Goal: Task Accomplishment & Management: Use online tool/utility

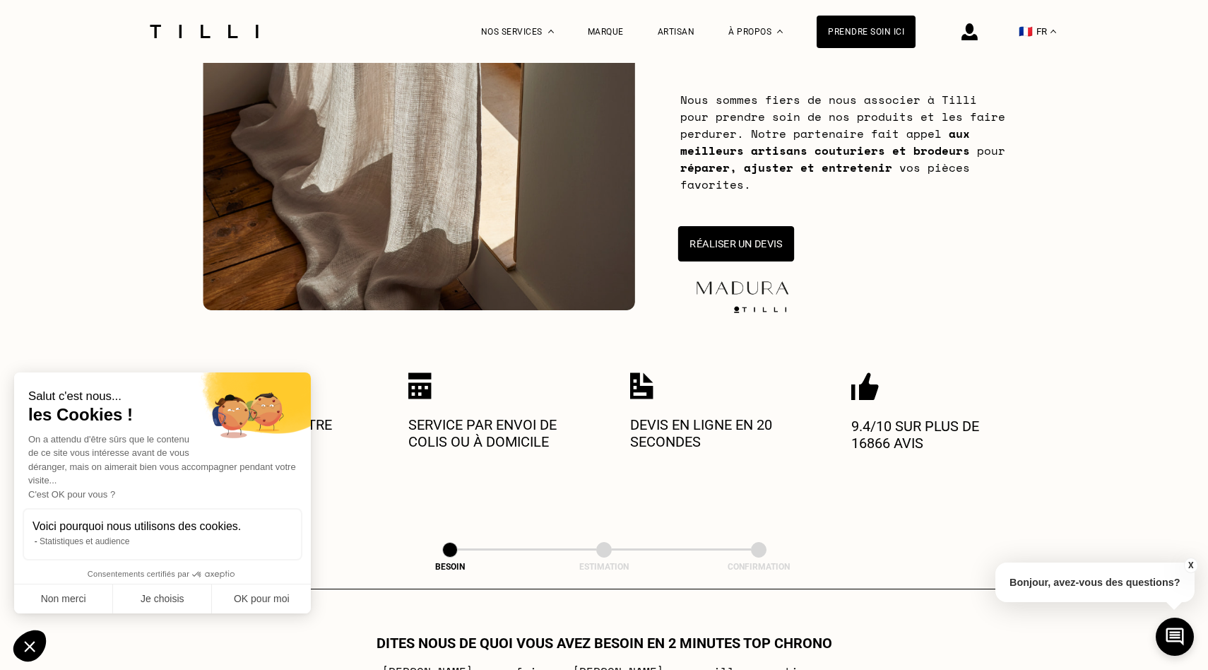
scroll to position [240, 0]
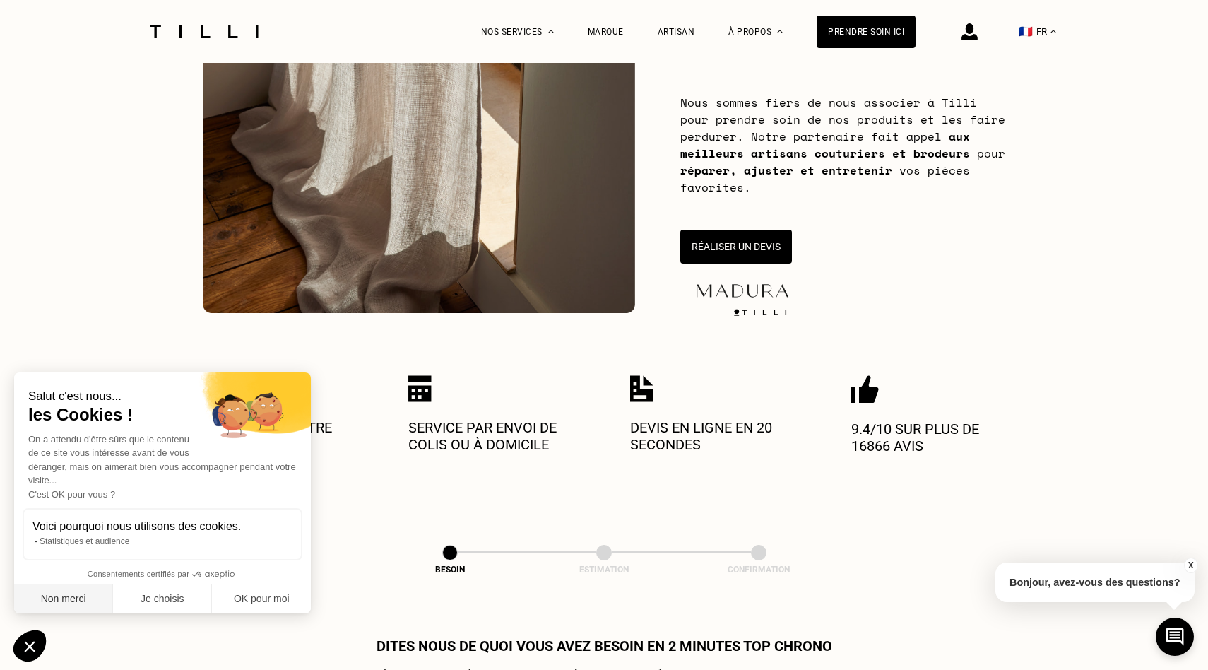
click at [98, 606] on button "Non merci" at bounding box center [63, 599] width 99 height 30
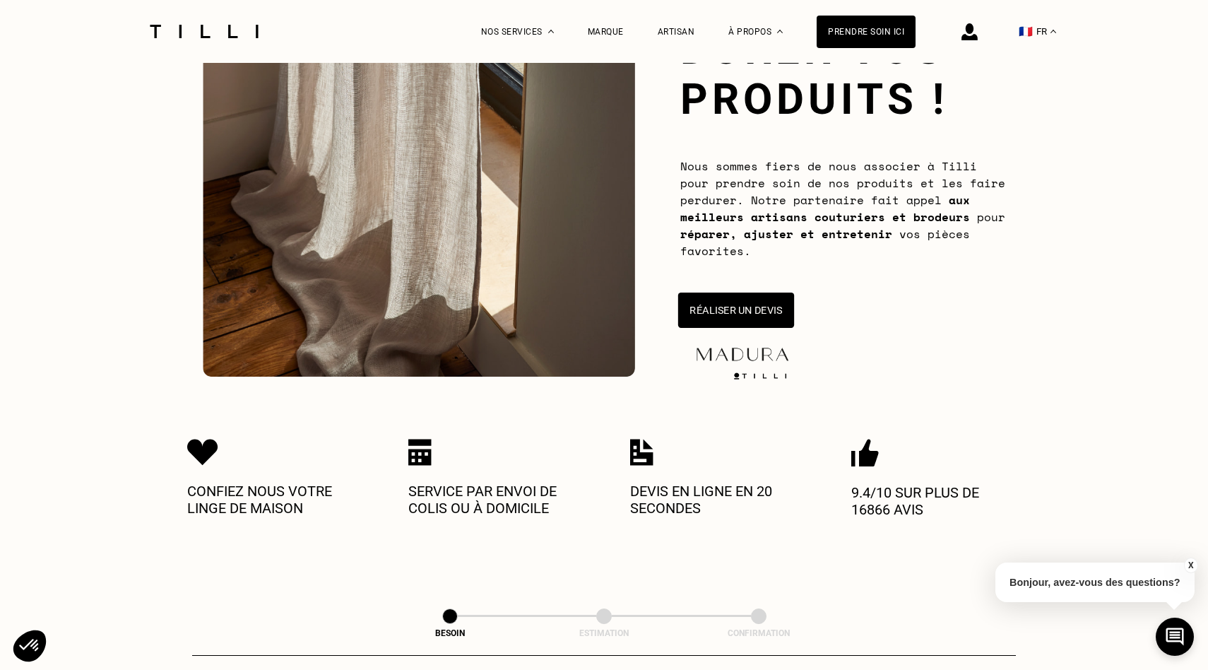
click at [735, 309] on button "Réaliser un devis" at bounding box center [736, 309] width 116 height 35
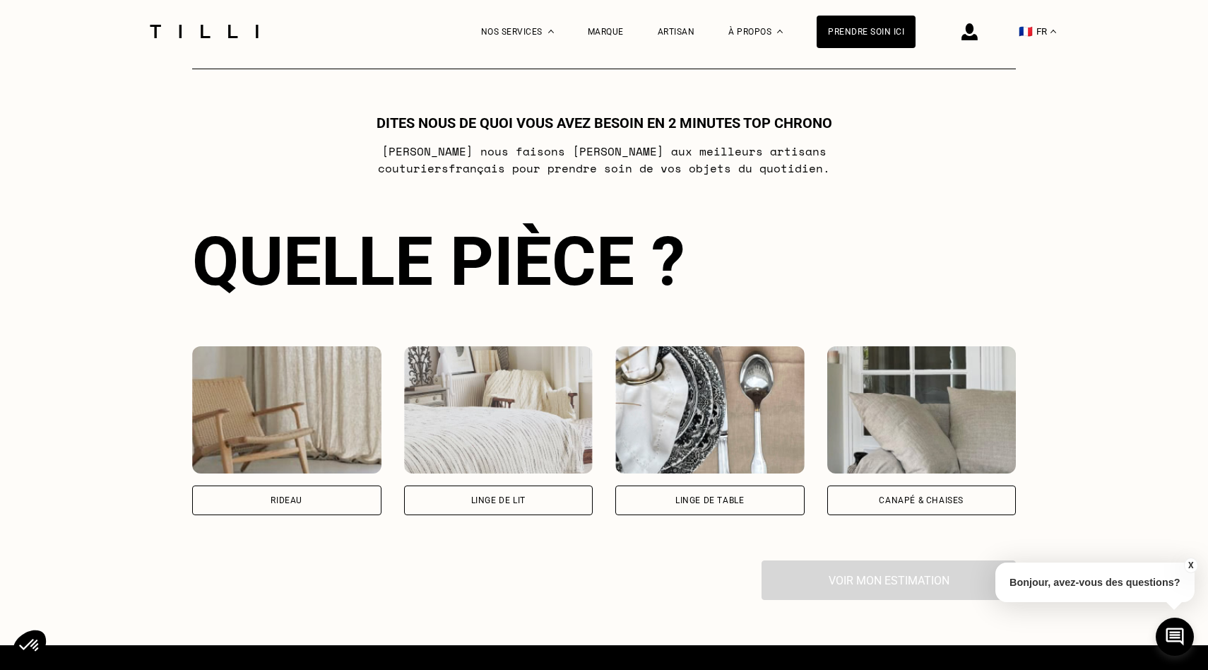
scroll to position [767, 0]
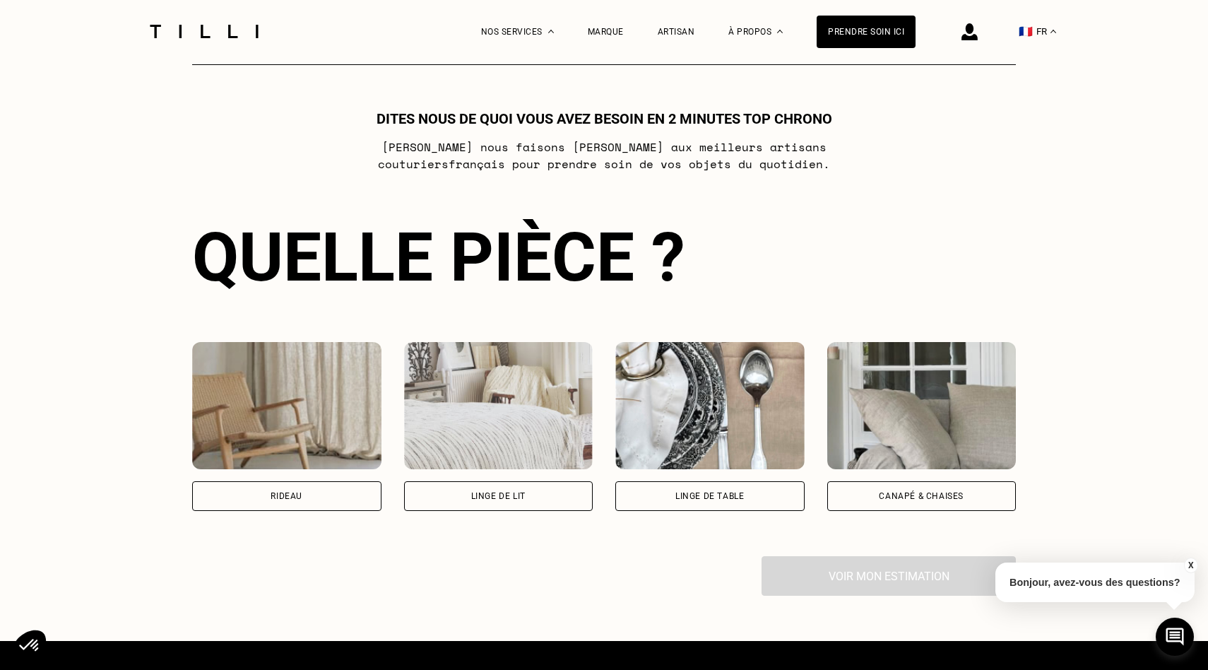
click at [323, 492] on div "Rideau" at bounding box center [286, 496] width 189 height 30
select select "FR"
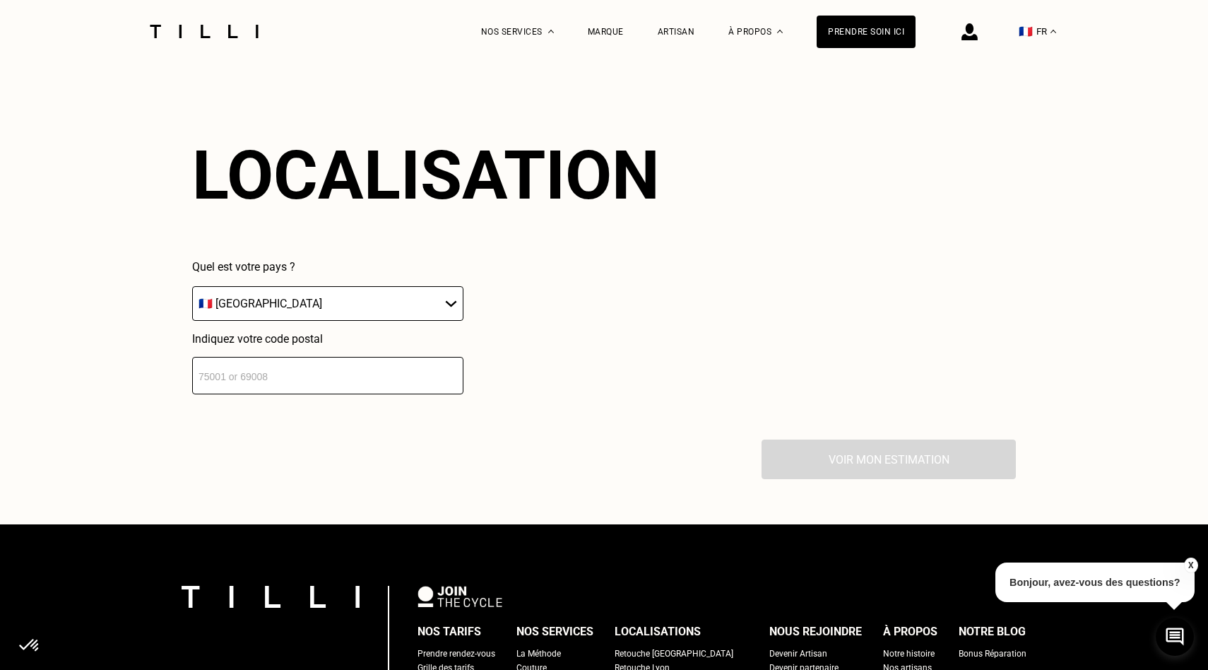
scroll to position [1235, 0]
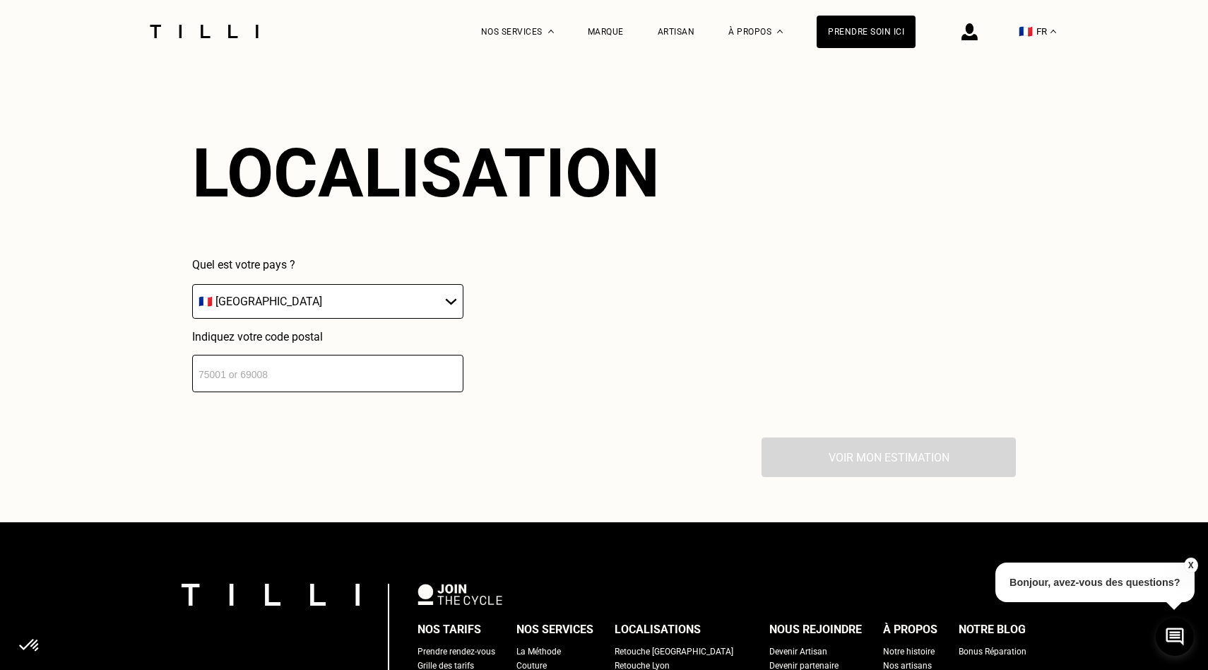
click at [376, 376] on input "number" at bounding box center [327, 373] width 271 height 37
type input "75005"
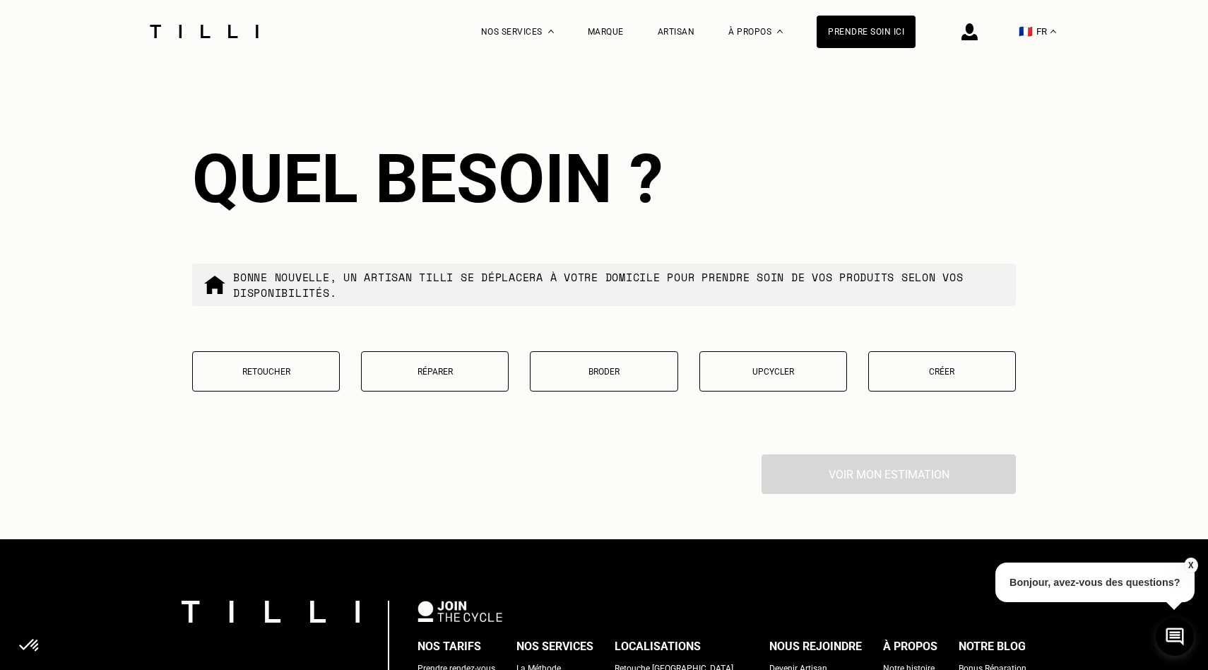
scroll to position [1584, 0]
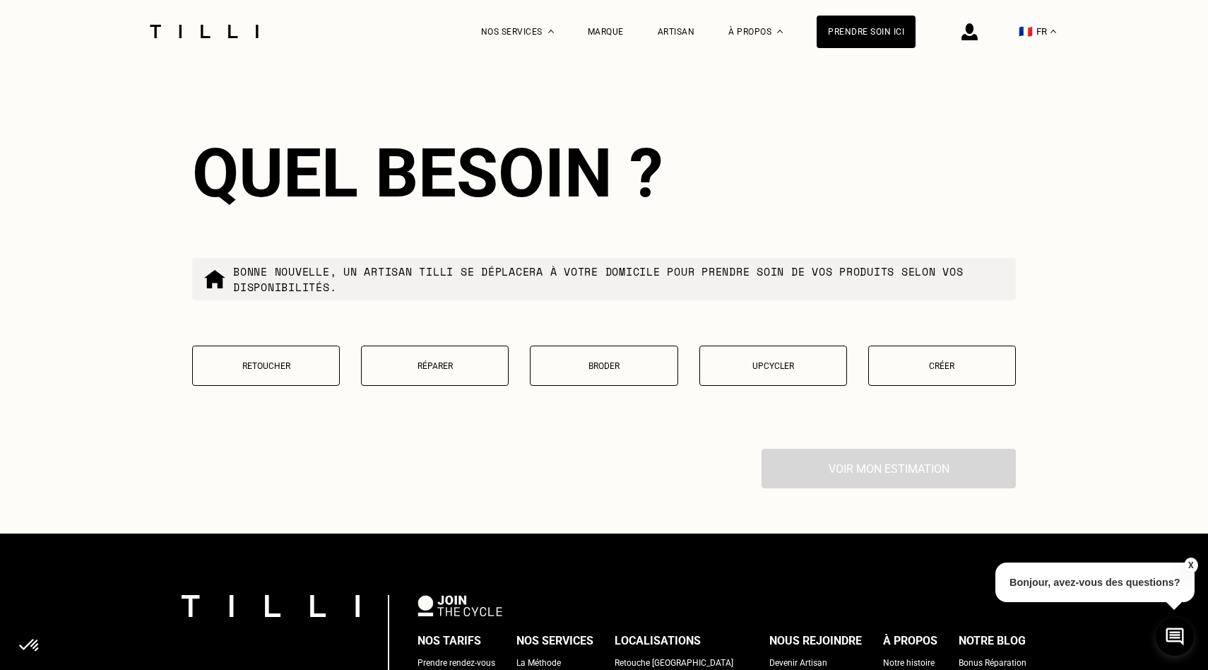
click at [295, 379] on button "Retoucher" at bounding box center [266, 365] width 148 height 40
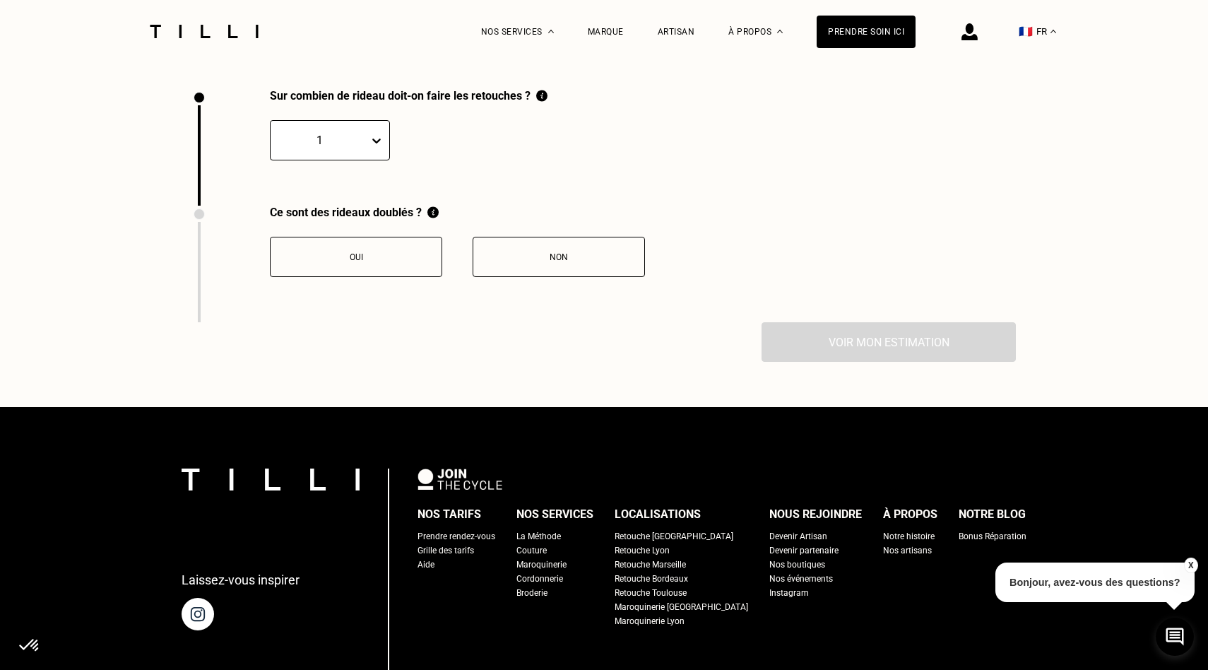
scroll to position [1946, 0]
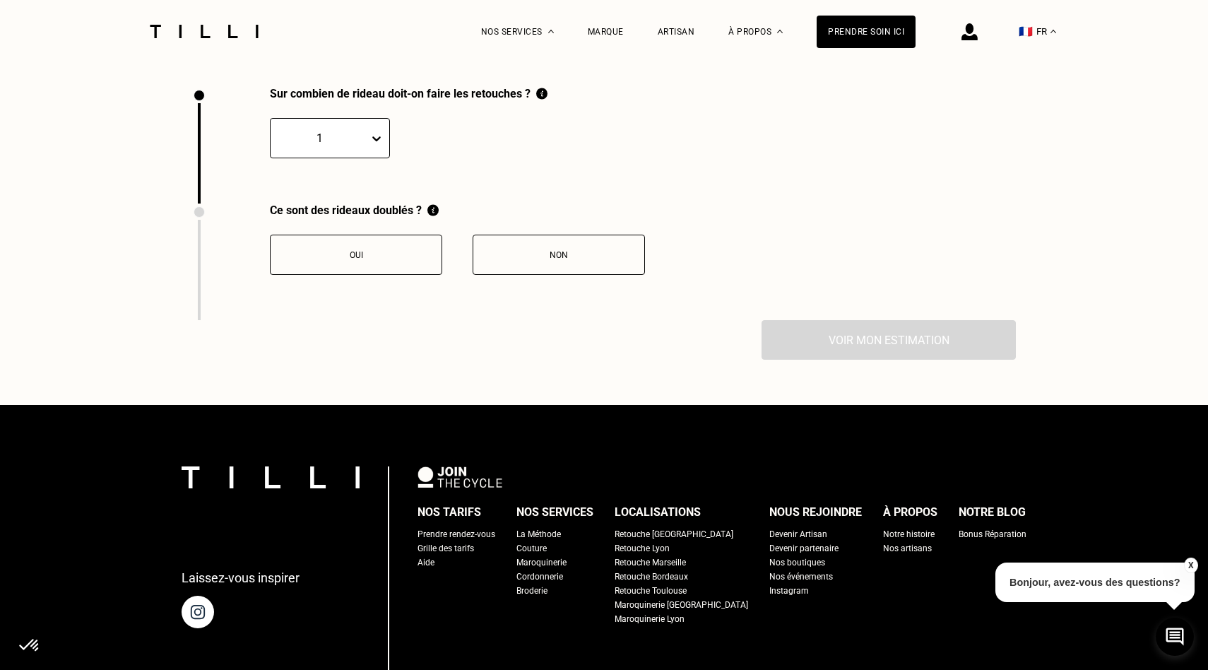
click at [368, 141] on div "1" at bounding box center [320, 138] width 98 height 22
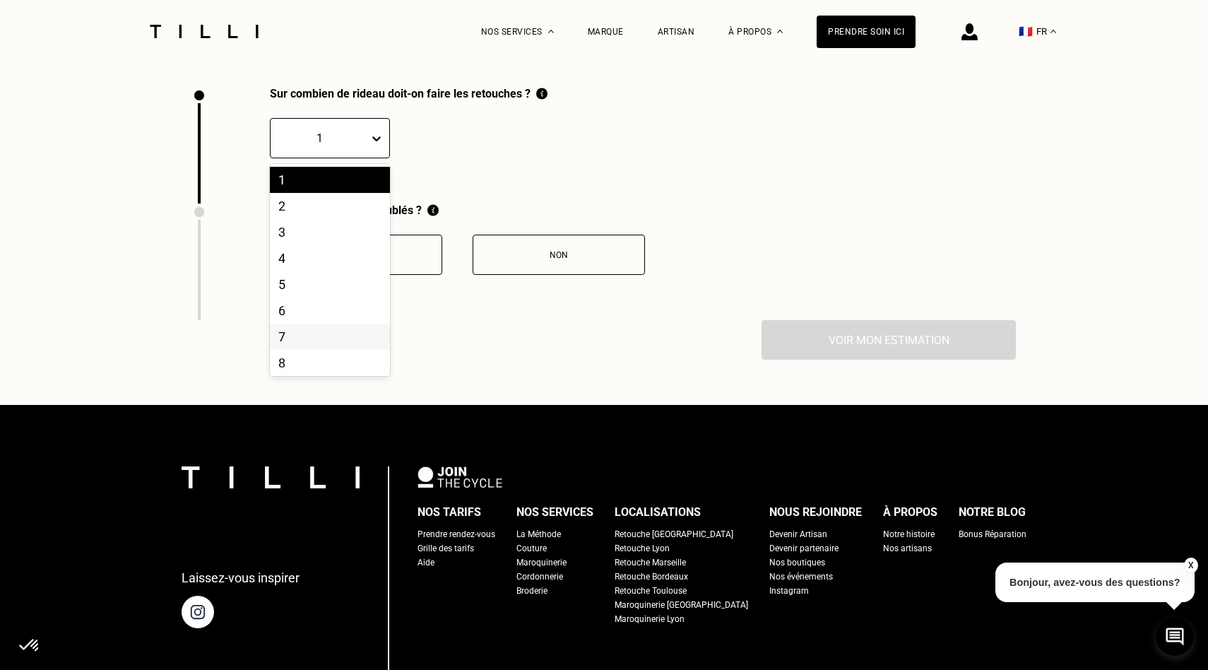
click at [306, 338] on div "7" at bounding box center [330, 337] width 120 height 26
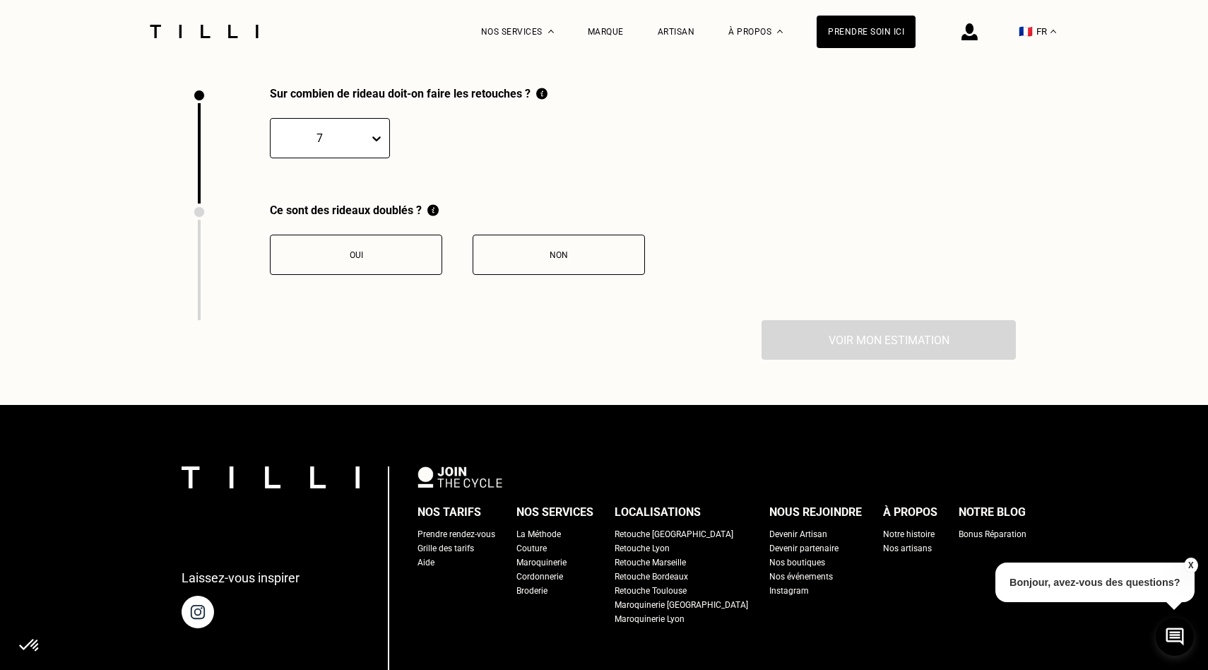
click at [393, 248] on button "Oui" at bounding box center [356, 255] width 172 height 40
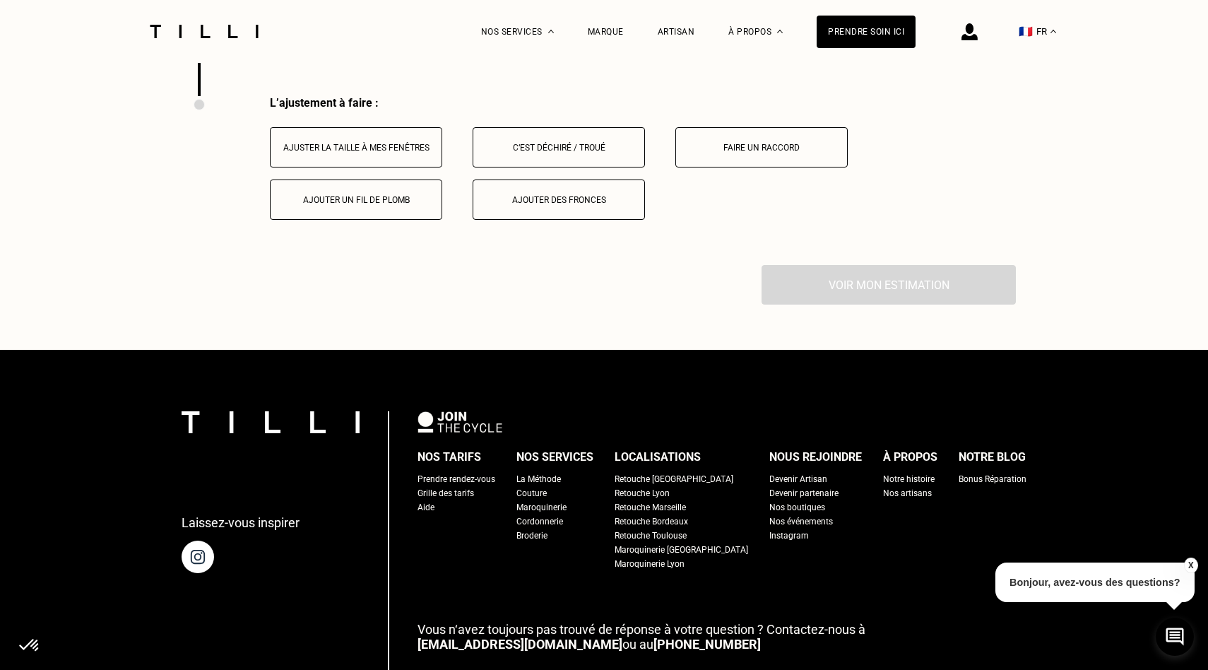
scroll to position [2179, 0]
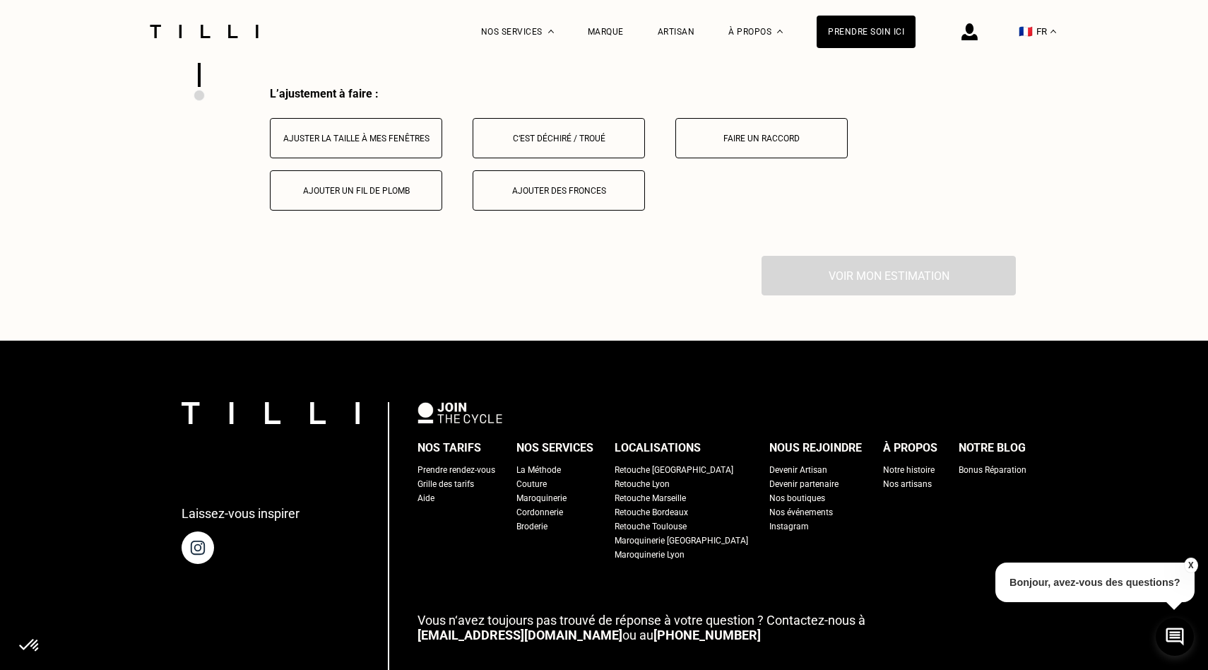
click at [408, 141] on div "Ajuster la taille à mes fenêtres" at bounding box center [356, 139] width 157 height 10
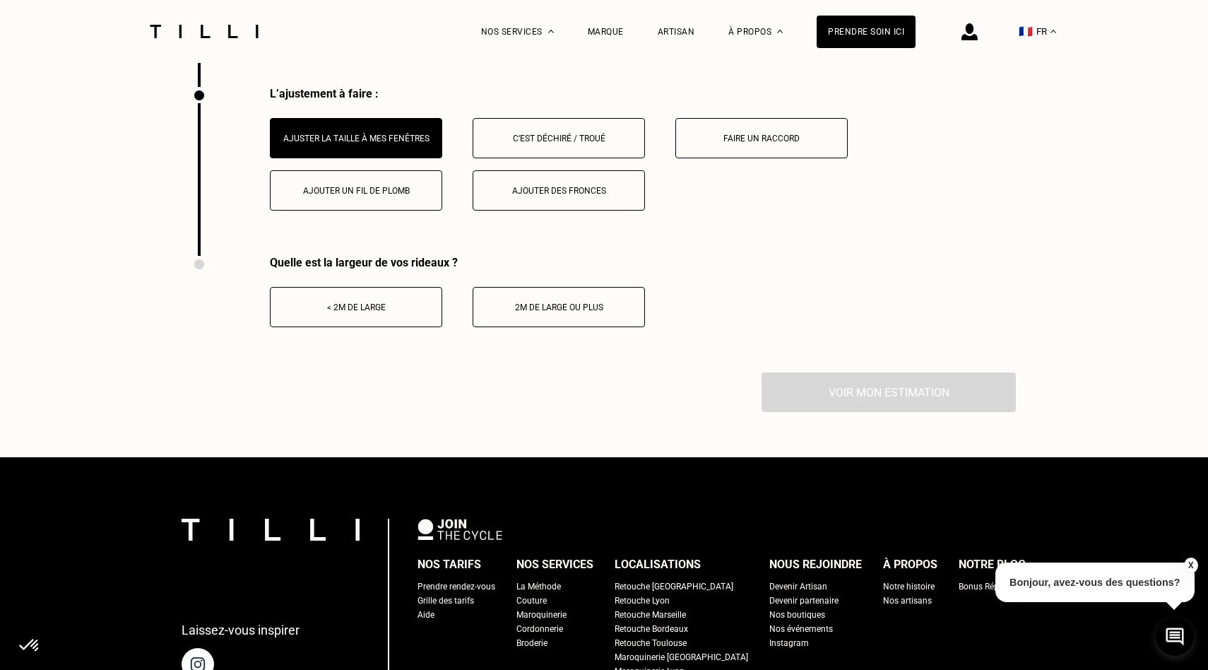
click at [398, 310] on div "< 2m de large" at bounding box center [356, 307] width 157 height 10
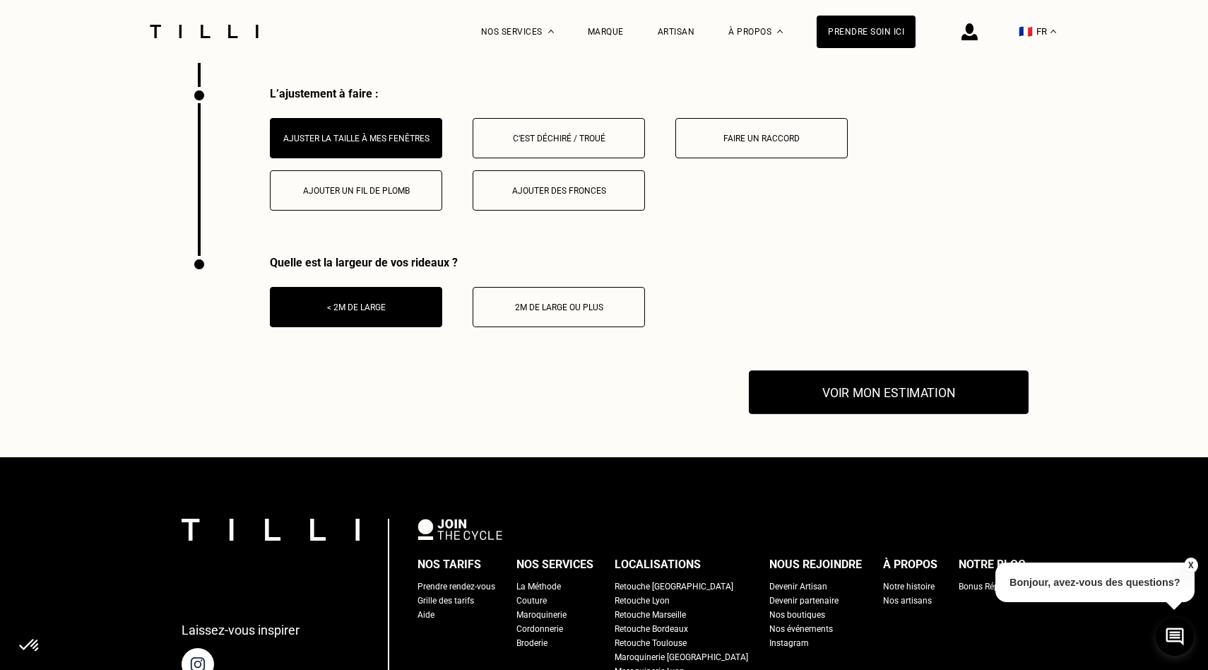
click at [878, 389] on button "Voir mon estimation" at bounding box center [889, 392] width 280 height 44
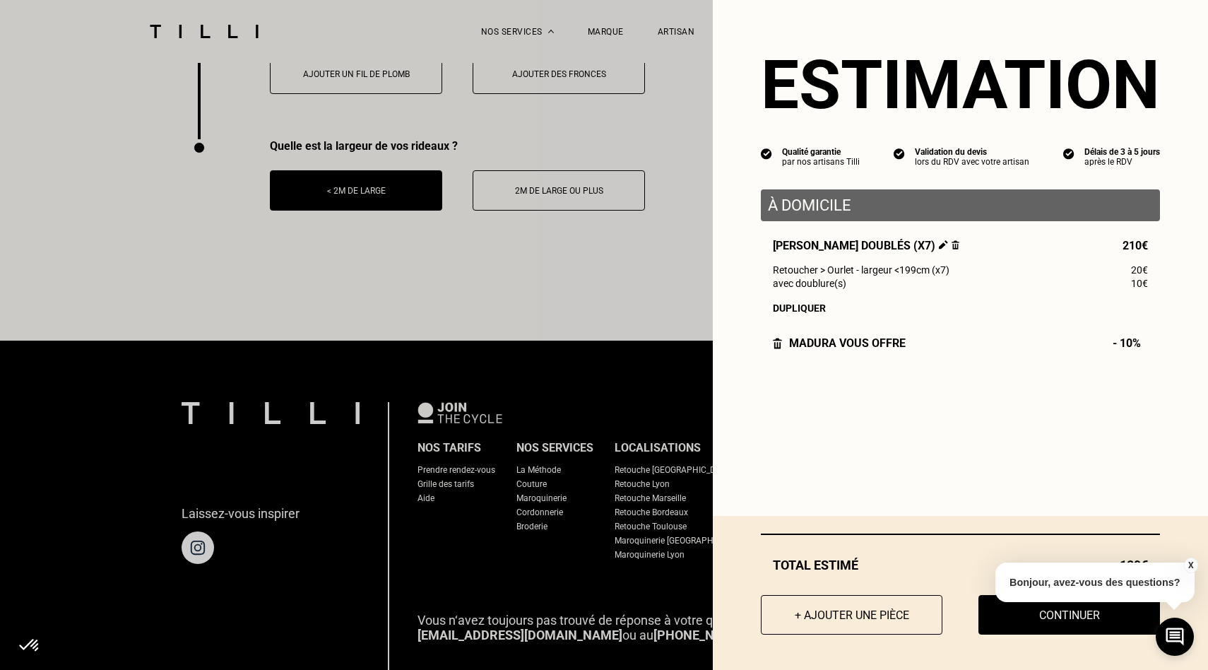
scroll to position [2287, 0]
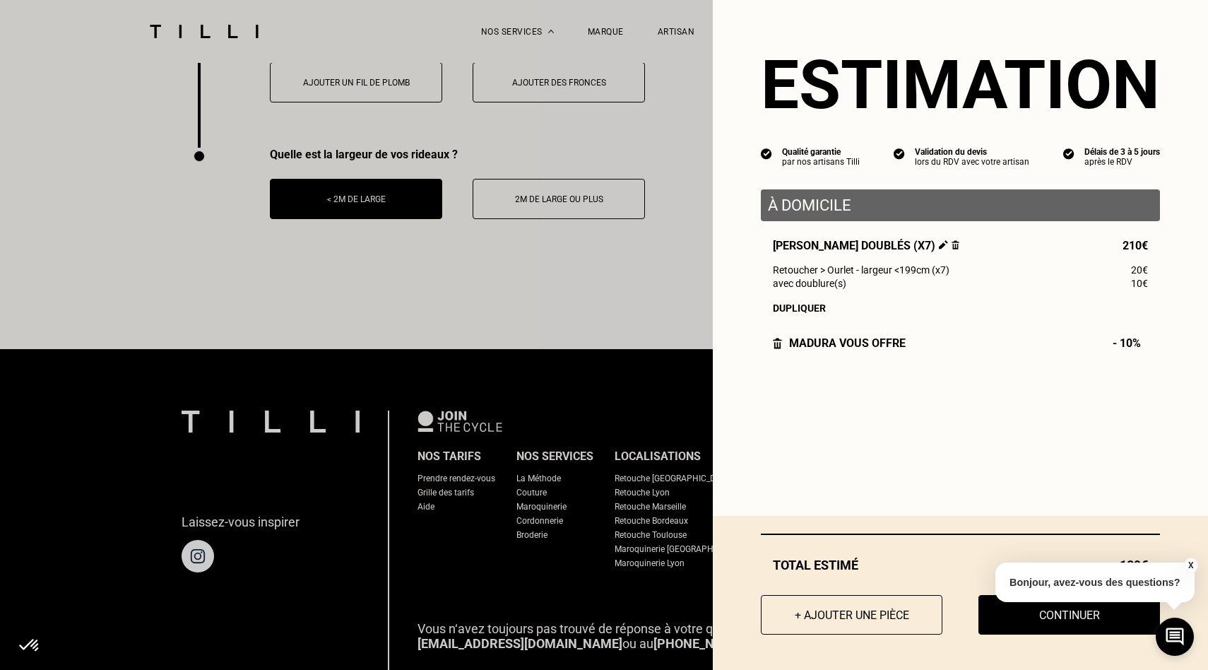
click at [1192, 562] on button "X" at bounding box center [1190, 565] width 14 height 16
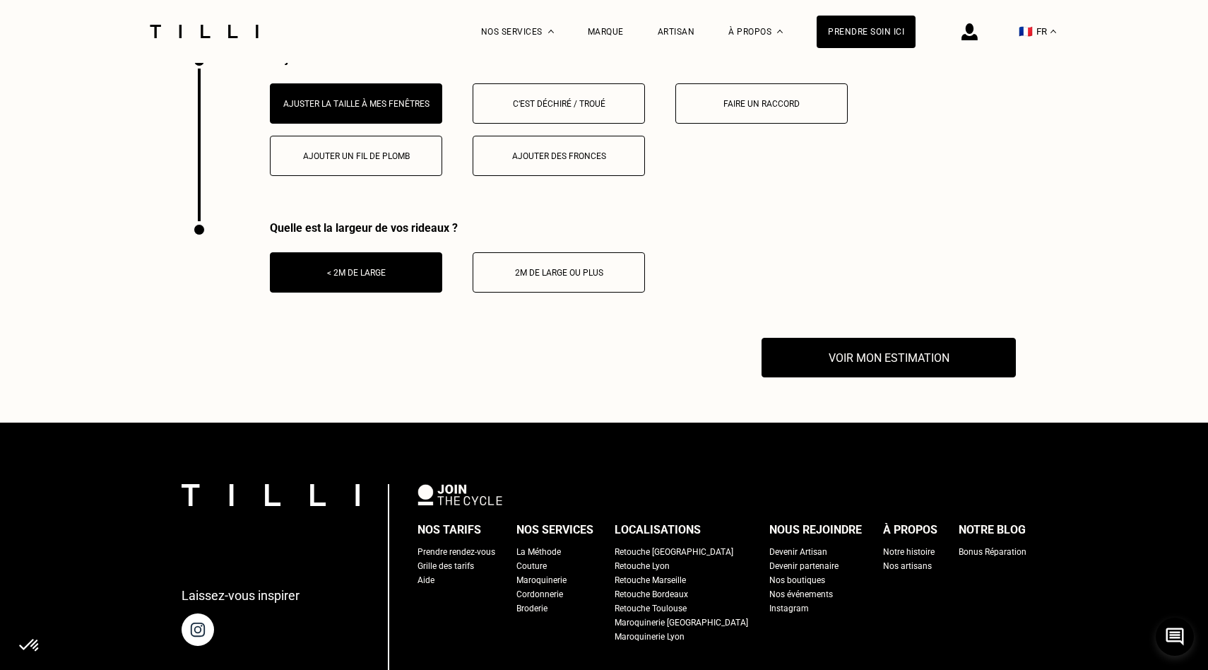
scroll to position [2212, 0]
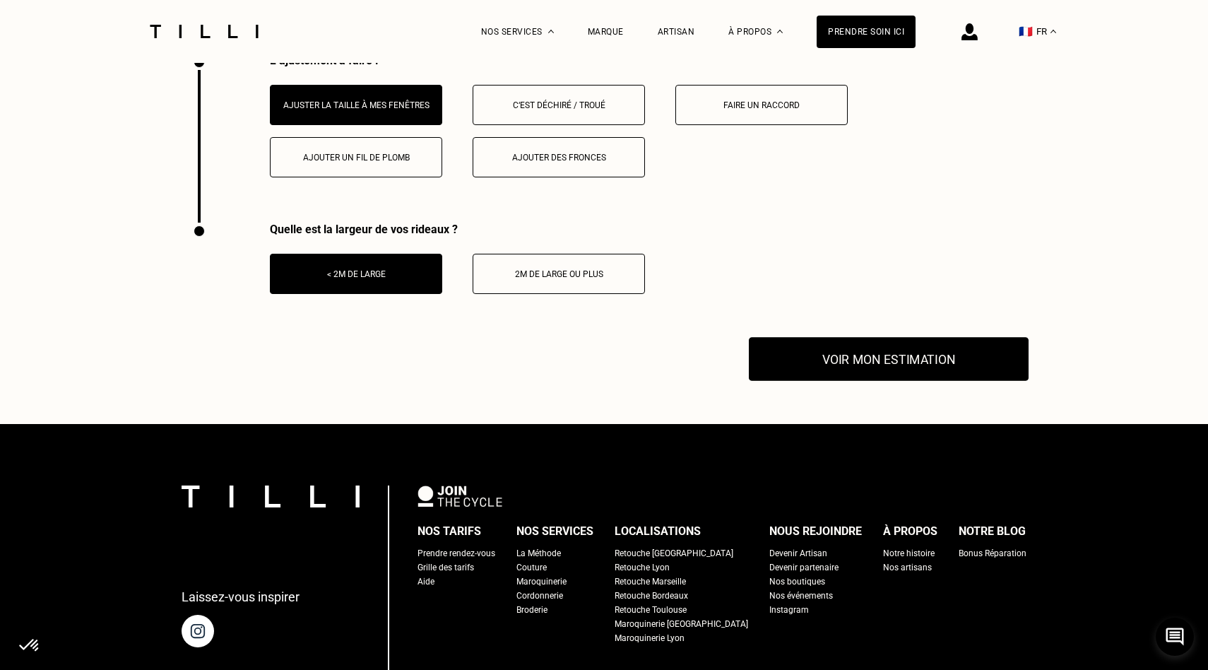
click at [869, 370] on button "Voir mon estimation" at bounding box center [889, 359] width 280 height 44
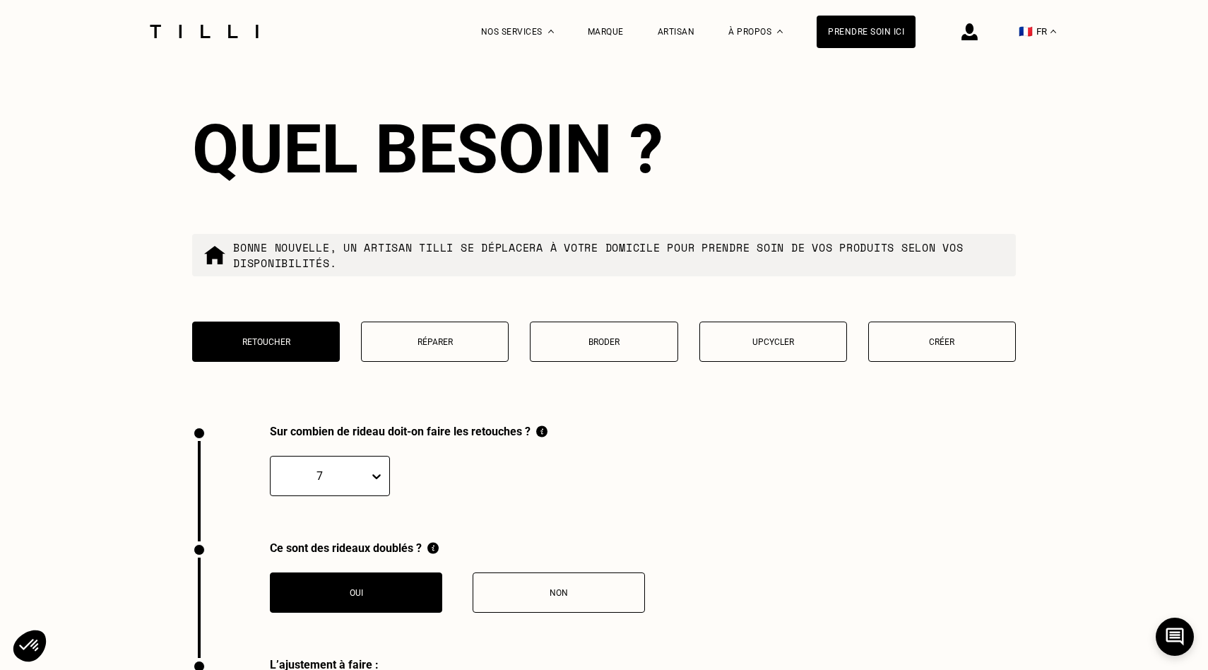
scroll to position [1597, 0]
